Goal: Information Seeking & Learning: Check status

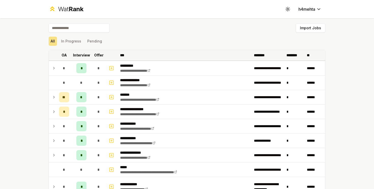
click at [85, 55] on p "Interview" at bounding box center [81, 55] width 17 height 5
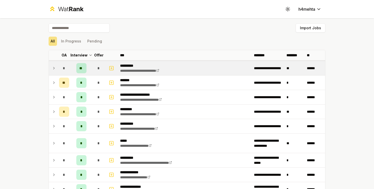
click at [57, 66] on td "*" at bounding box center [64, 68] width 14 height 14
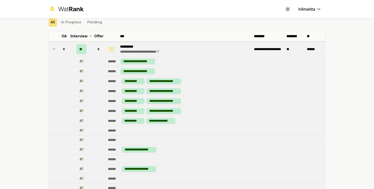
scroll to position [20, 0]
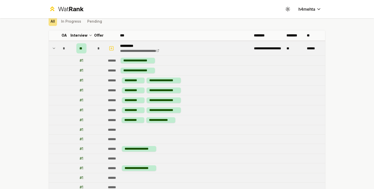
click at [52, 48] on icon at bounding box center [54, 48] width 4 height 6
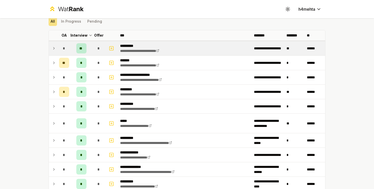
click at [54, 48] on icon at bounding box center [53, 48] width 1 height 2
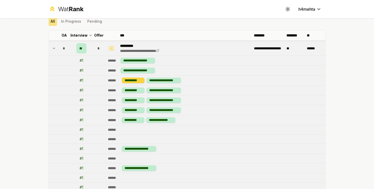
click at [130, 78] on div "**********" at bounding box center [133, 81] width 23 height 6
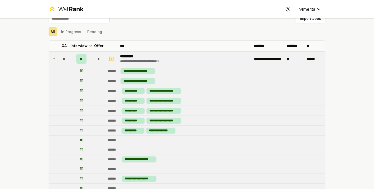
click at [80, 53] on td "**" at bounding box center [81, 59] width 20 height 14
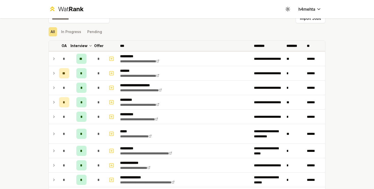
click at [80, 50] on th "Interview" at bounding box center [81, 46] width 20 height 10
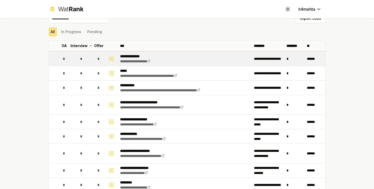
click at [80, 54] on div "*" at bounding box center [81, 59] width 10 height 10
click at [112, 57] on icon "button" at bounding box center [111, 59] width 5 height 6
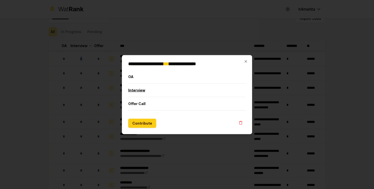
click at [132, 89] on button "Interview" at bounding box center [186, 89] width 117 height 13
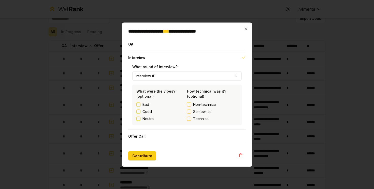
click at [249, 27] on div "**********" at bounding box center [187, 94] width 130 height 144
click at [191, 79] on button "Interview #1" at bounding box center [186, 75] width 109 height 9
click at [245, 27] on icon "button" at bounding box center [245, 29] width 4 height 4
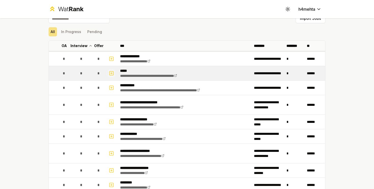
click at [112, 73] on icon "button" at bounding box center [111, 73] width 5 height 6
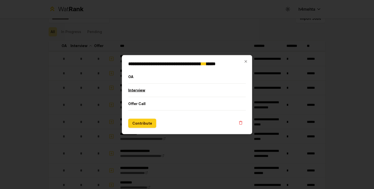
click at [141, 90] on button "Interview" at bounding box center [186, 89] width 117 height 13
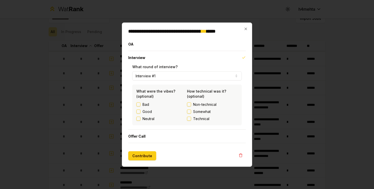
click at [151, 79] on button "Interview #1" at bounding box center [186, 75] width 109 height 9
click at [244, 26] on div "**********" at bounding box center [187, 94] width 130 height 144
click at [245, 26] on div "**********" at bounding box center [187, 94] width 130 height 144
click at [245, 29] on icon "button" at bounding box center [245, 28] width 2 height 2
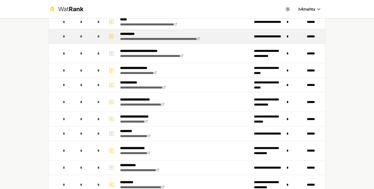
scroll to position [0, 0]
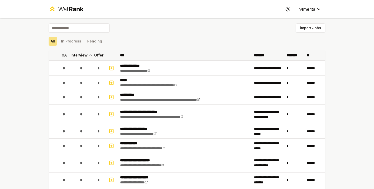
click at [85, 53] on p "Interview" at bounding box center [78, 55] width 17 height 5
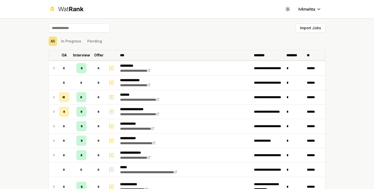
click at [90, 56] on th "Interview" at bounding box center [81, 55] width 20 height 10
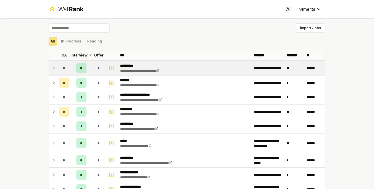
click at [84, 66] on div "**" at bounding box center [81, 68] width 10 height 10
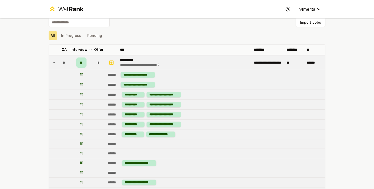
scroll to position [4, 0]
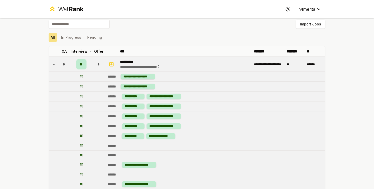
click at [57, 60] on td "*" at bounding box center [64, 64] width 14 height 14
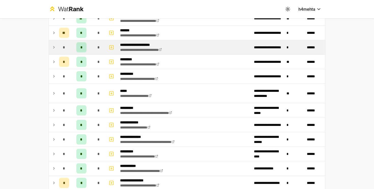
scroll to position [54, 0]
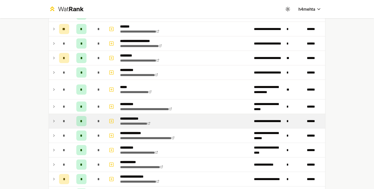
click at [55, 119] on icon at bounding box center [54, 121] width 4 height 6
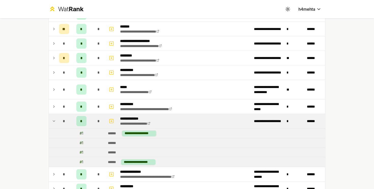
click at [55, 119] on icon at bounding box center [54, 121] width 4 height 6
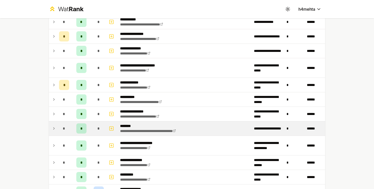
click at [54, 127] on icon at bounding box center [54, 128] width 4 height 6
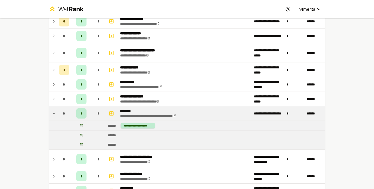
scroll to position [216, 0]
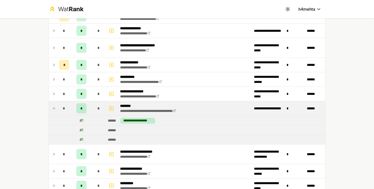
click at [58, 107] on td "*" at bounding box center [64, 108] width 14 height 14
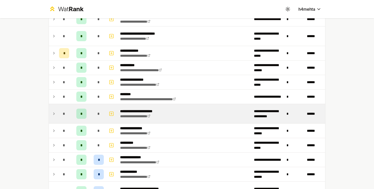
scroll to position [228, 0]
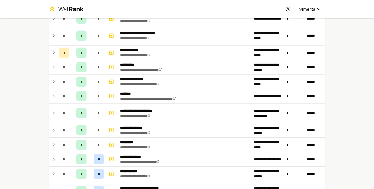
click at [55, 98] on icon at bounding box center [54, 96] width 4 height 6
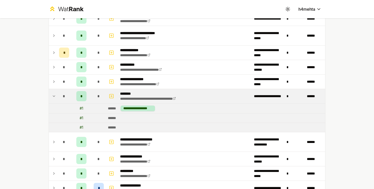
click at [81, 106] on div "# 1" at bounding box center [82, 108] width 4 height 5
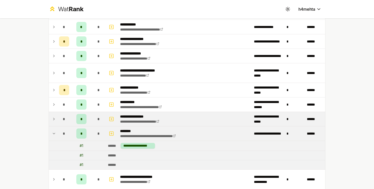
scroll to position [203, 0]
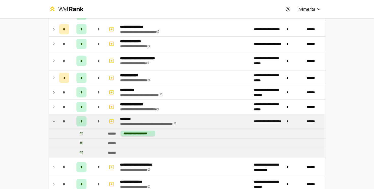
click at [54, 122] on icon at bounding box center [54, 121] width 4 height 6
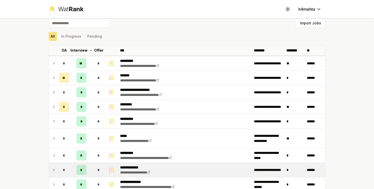
scroll to position [4, 0]
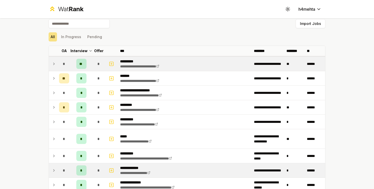
click at [54, 67] on td at bounding box center [53, 64] width 8 height 14
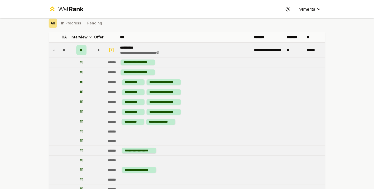
scroll to position [11, 0]
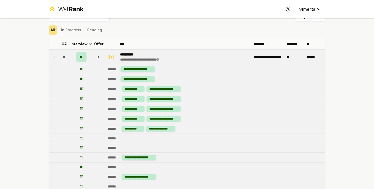
click at [57, 55] on td at bounding box center [53, 57] width 8 height 14
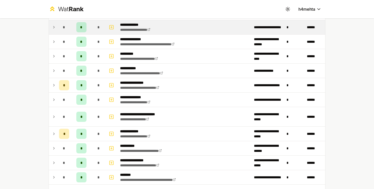
scroll to position [137, 0]
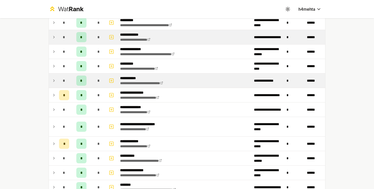
click at [54, 79] on icon at bounding box center [54, 81] width 4 height 6
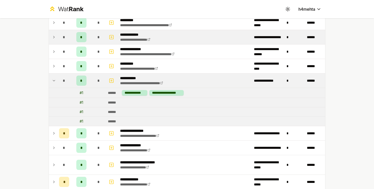
click at [54, 79] on icon at bounding box center [54, 81] width 4 height 6
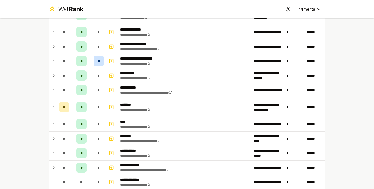
scroll to position [481, 0]
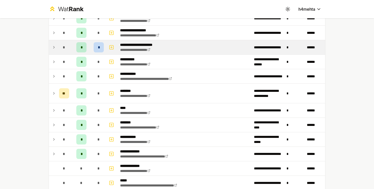
click at [57, 48] on td "*" at bounding box center [64, 47] width 14 height 14
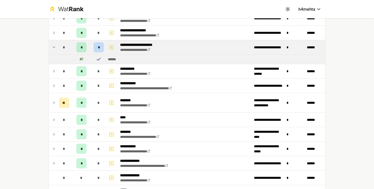
click at [56, 47] on icon at bounding box center [54, 47] width 4 height 6
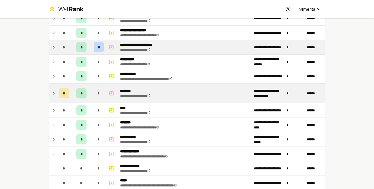
click at [54, 94] on icon at bounding box center [54, 93] width 4 height 6
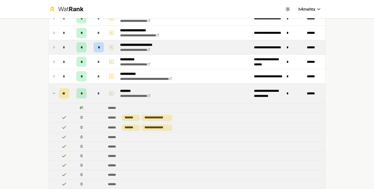
click at [54, 94] on icon at bounding box center [54, 93] width 4 height 6
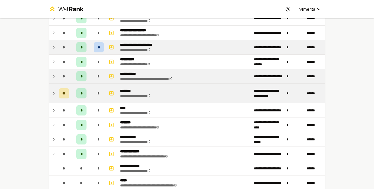
click at [55, 77] on icon at bounding box center [54, 76] width 4 height 6
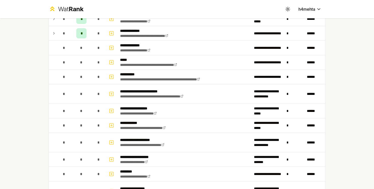
scroll to position [611, 0]
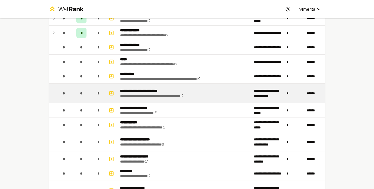
click at [64, 89] on div "*" at bounding box center [64, 93] width 10 height 10
click at [53, 94] on td at bounding box center [53, 93] width 8 height 19
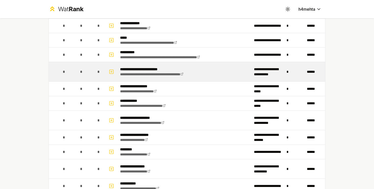
scroll to position [635, 0]
